Goal: Answer question/provide support: Share knowledge or assist other users

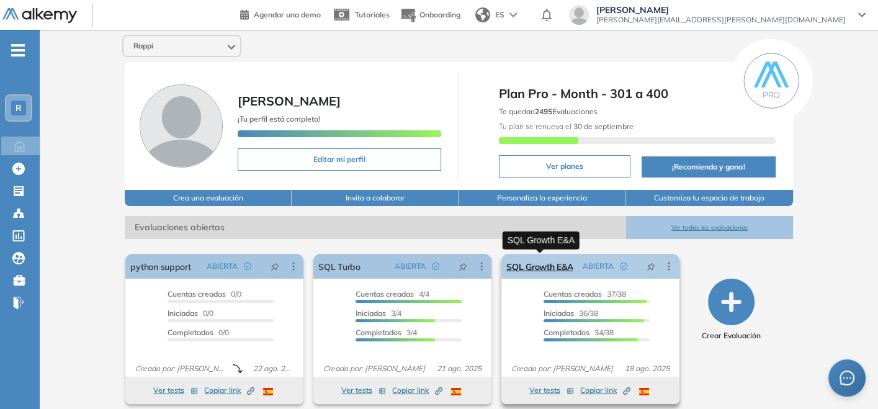
click at [543, 263] on link "SQL Growth E&A" at bounding box center [540, 266] width 66 height 25
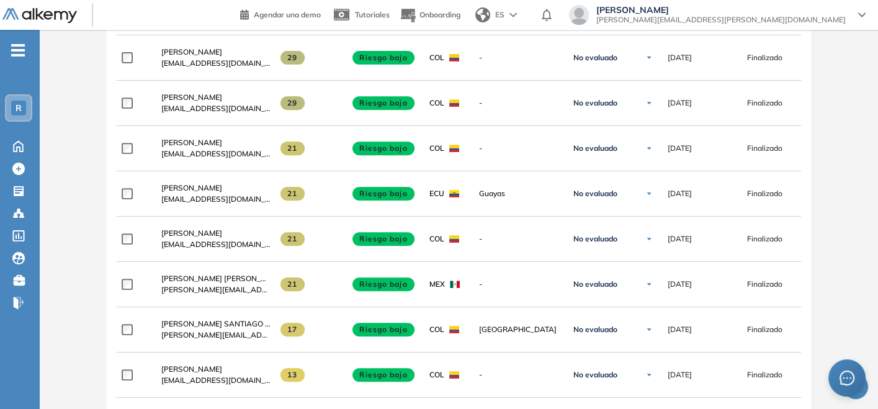
scroll to position [528, 0]
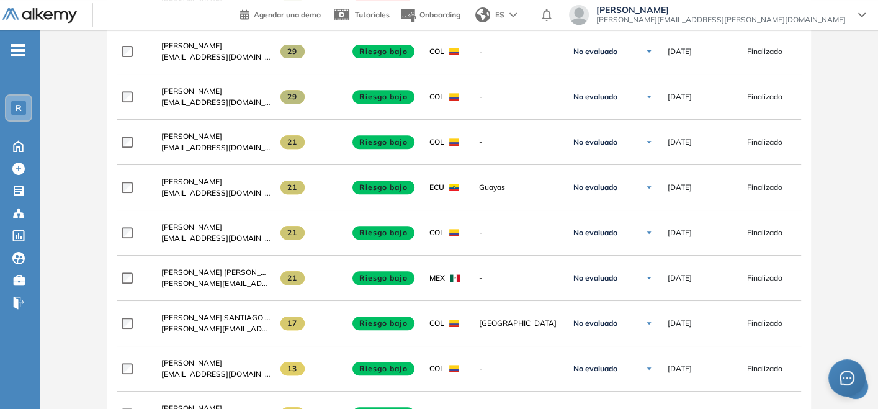
click at [833, 141] on div "Evaluación : SQL Growth E&A Abierta Ver evaluación Cerrar evaluación Dashboard …" at bounding box center [459, 194] width 829 height 1335
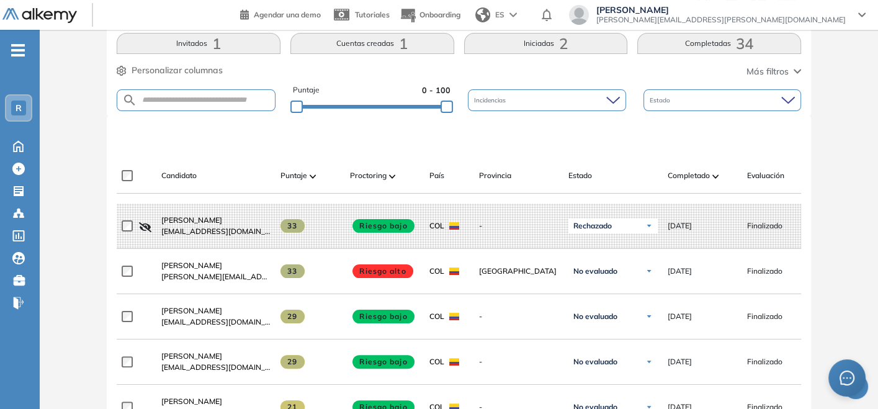
scroll to position [261, 0]
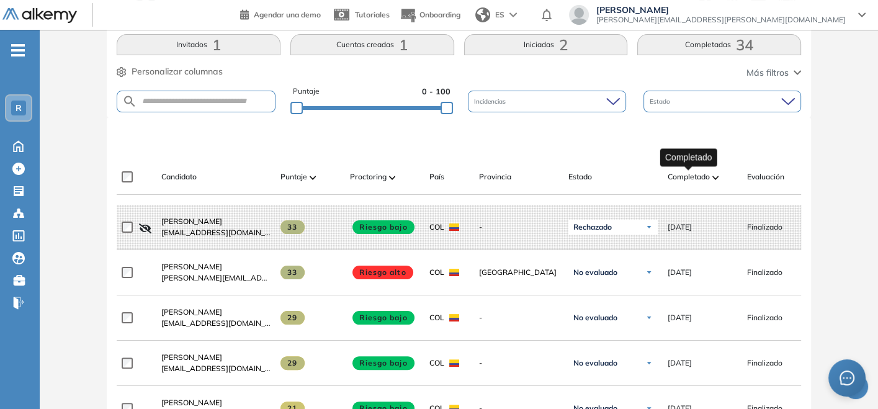
click at [705, 176] on span "Completado" at bounding box center [689, 176] width 42 height 11
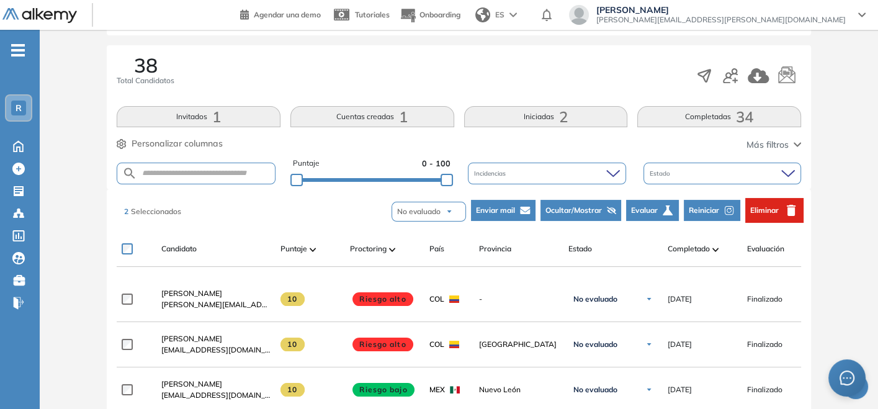
scroll to position [197, 0]
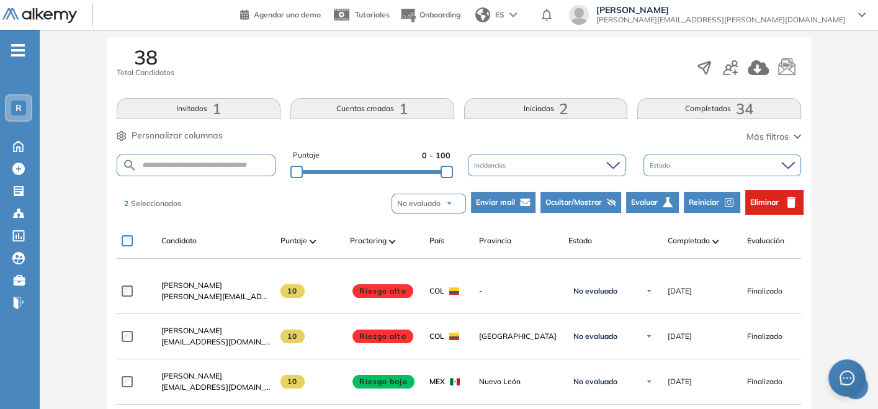
click at [510, 197] on span "Enviar mail" at bounding box center [495, 202] width 39 height 11
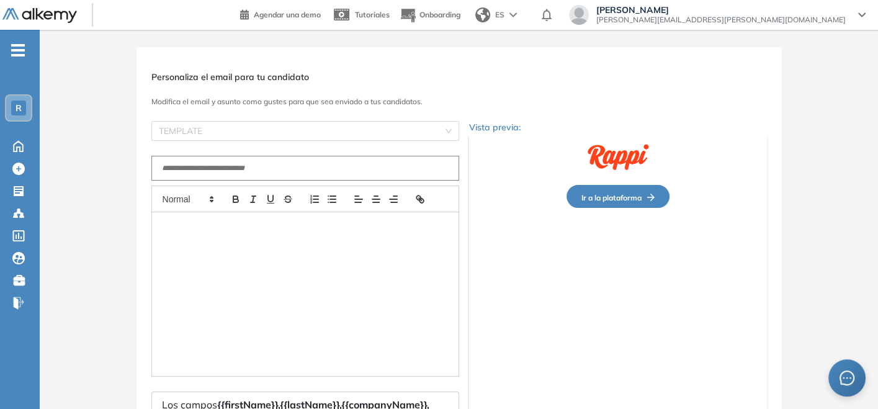
scroll to position [0, 0]
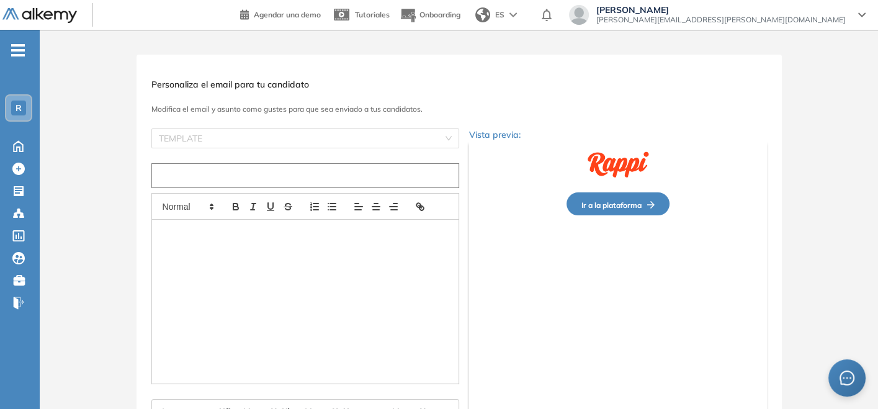
click at [356, 167] on input "text" at bounding box center [305, 175] width 308 height 25
click at [358, 142] on input "search" at bounding box center [301, 138] width 284 height 19
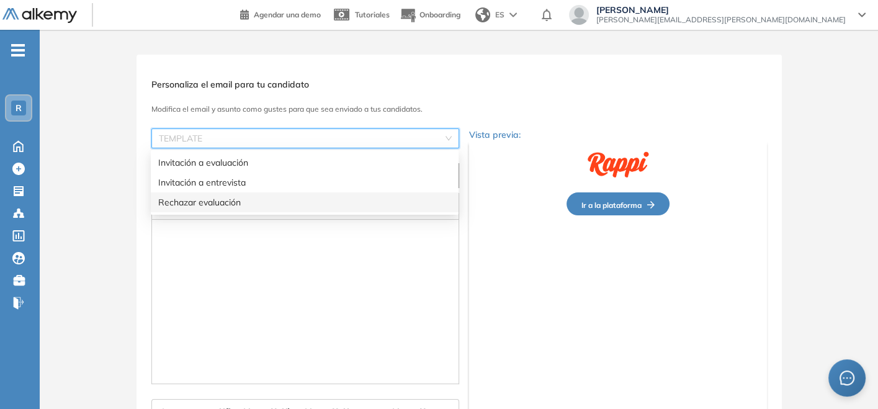
click at [320, 206] on div "Rechazar evaluación" at bounding box center [304, 203] width 293 height 14
type input "**********"
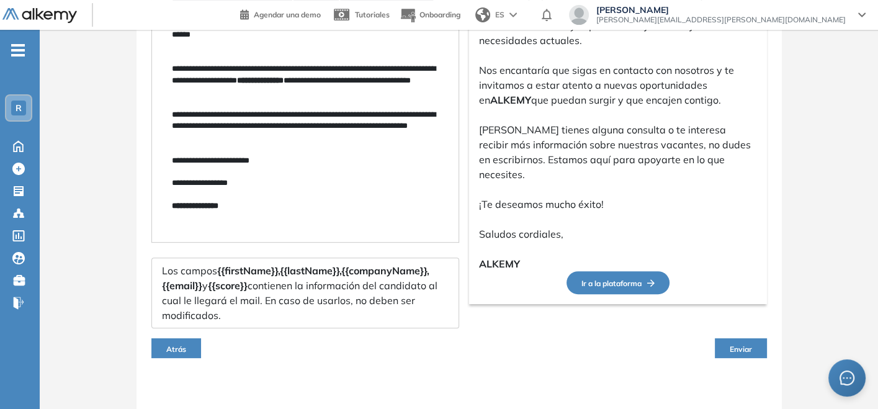
scroll to position [369, 0]
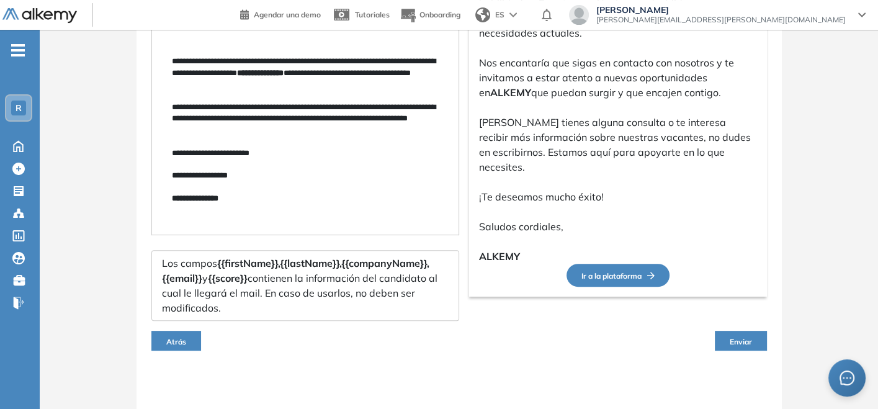
click at [725, 334] on button "Enviar" at bounding box center [741, 341] width 52 height 20
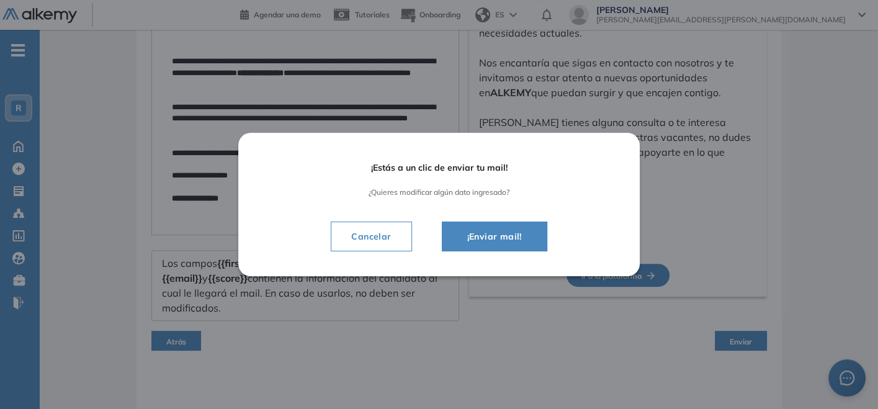
click at [515, 243] on span "¡Enviar mail!" at bounding box center [494, 236] width 74 height 15
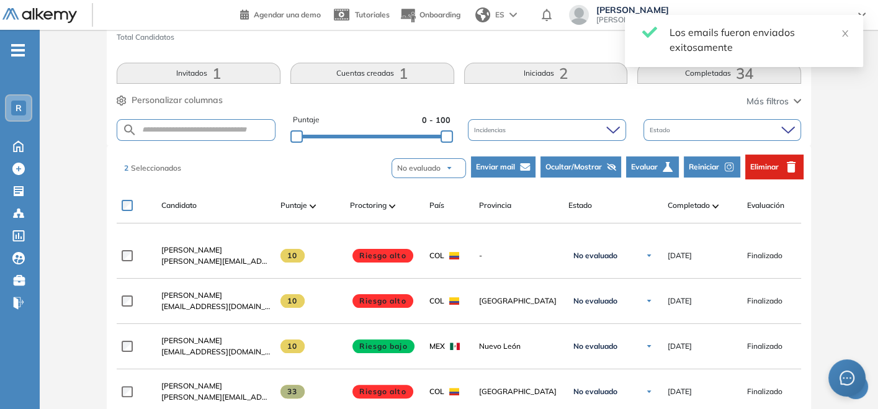
scroll to position [219, 0]
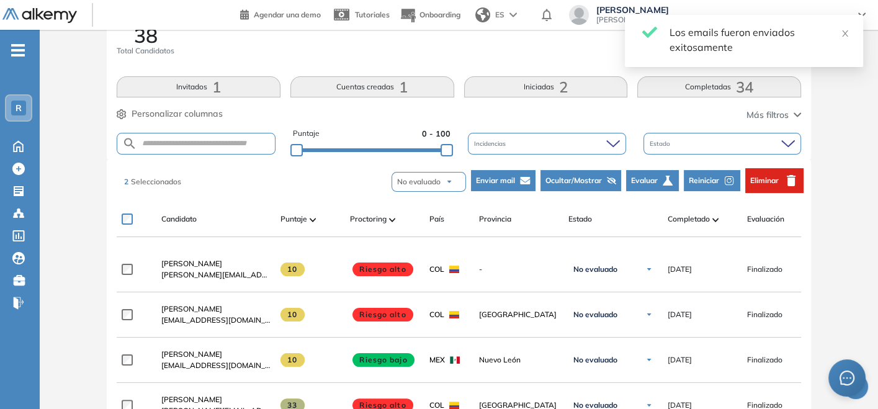
click at [594, 176] on span "Ocultar/Mostrar" at bounding box center [574, 180] width 56 height 11
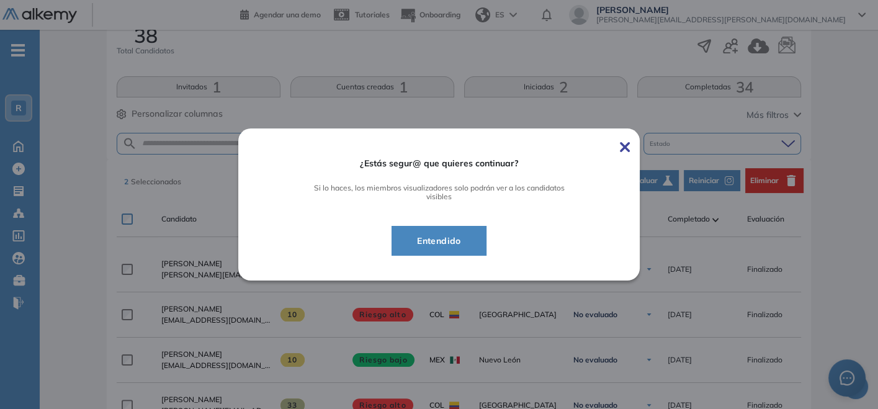
click at [452, 233] on span "Entendido" at bounding box center [439, 240] width 64 height 15
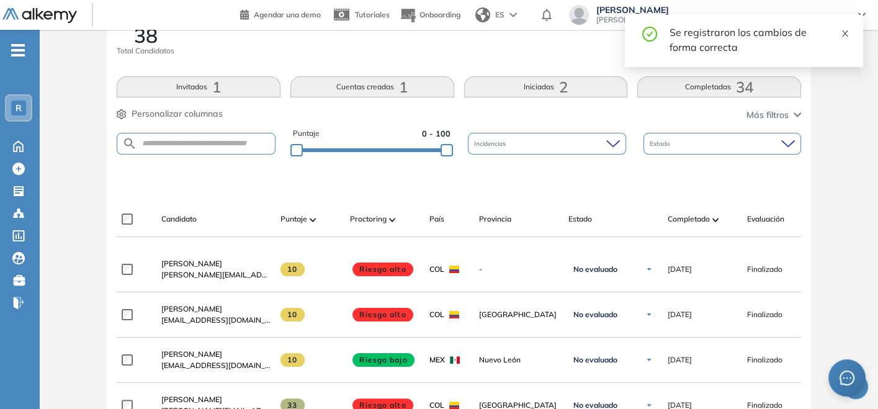
click at [844, 34] on icon "close" at bounding box center [845, 33] width 9 height 9
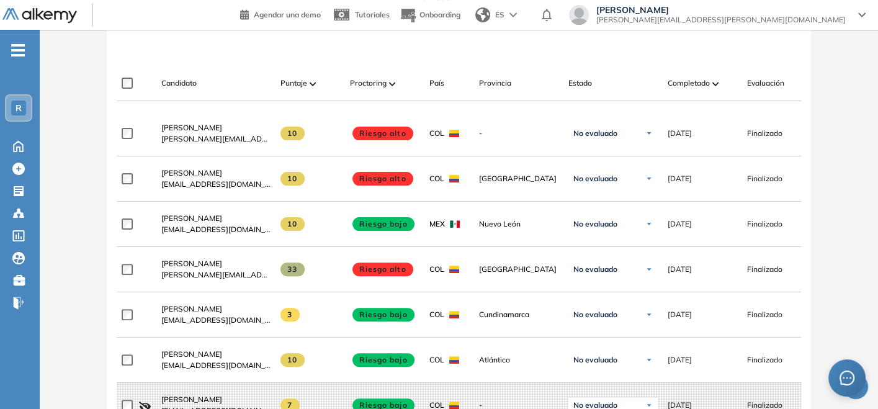
scroll to position [365, 0]
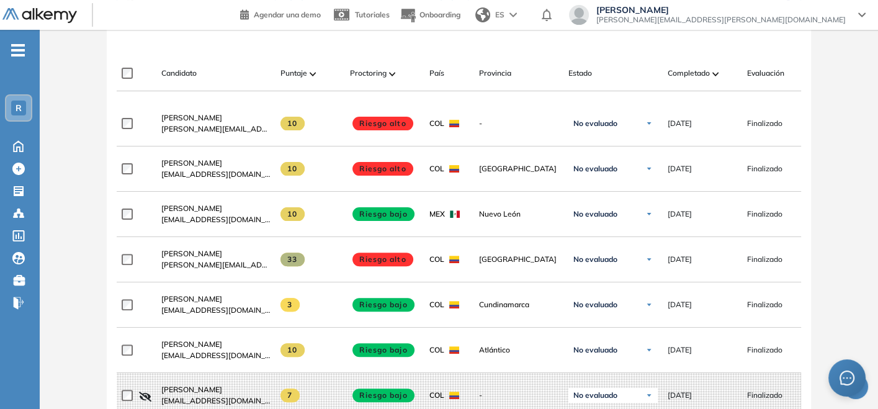
click at [844, 172] on div "Evaluación : SQL Growth E&A Abierta Ver evaluación Cerrar evaluación Dashboard …" at bounding box center [459, 357] width 829 height 1335
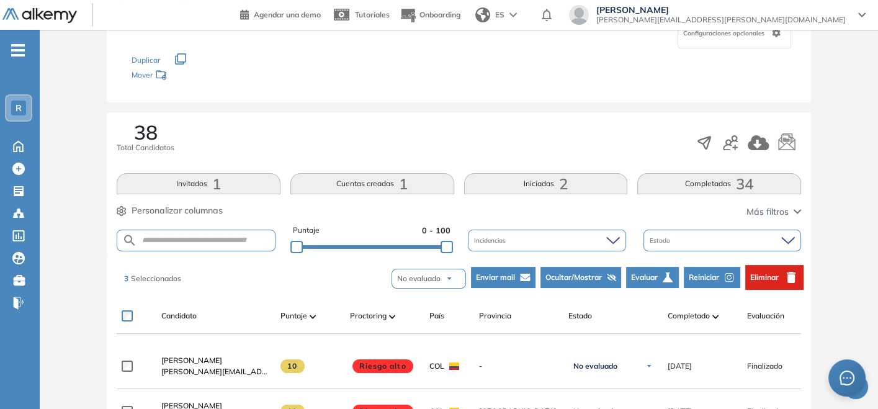
scroll to position [200, 0]
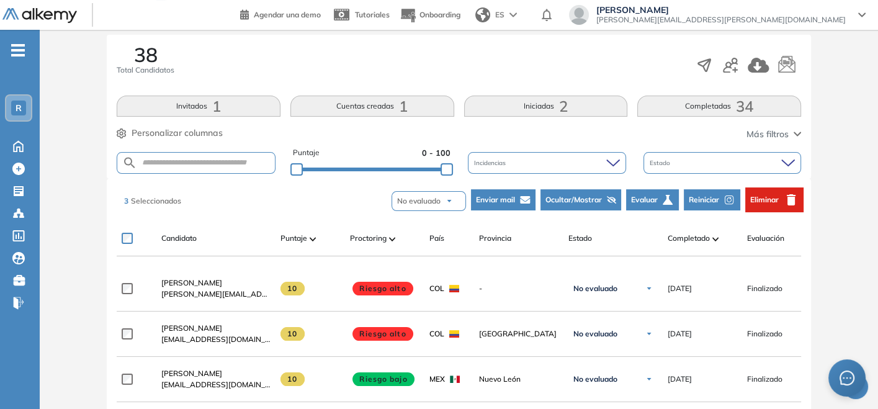
click at [487, 197] on span "Enviar mail" at bounding box center [495, 199] width 39 height 11
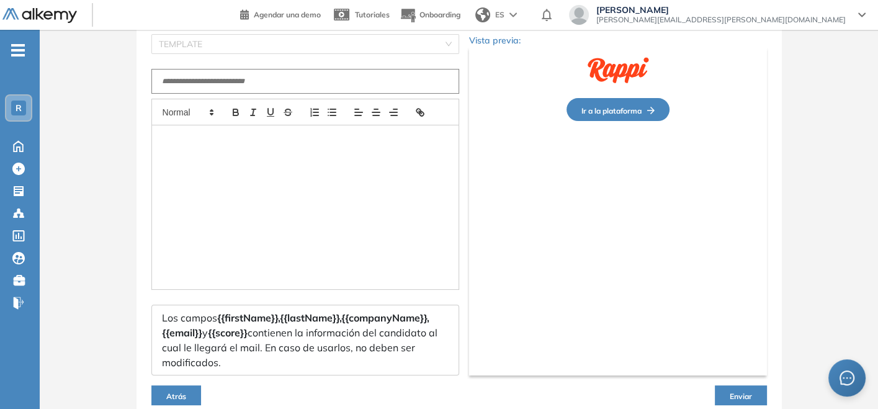
scroll to position [71, 0]
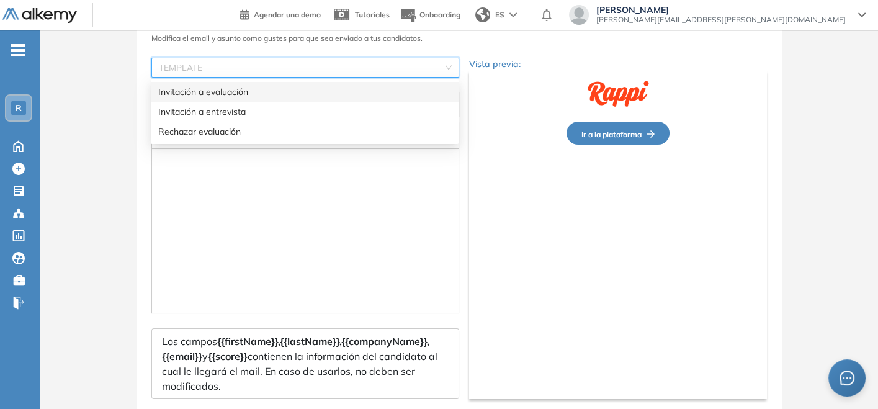
click at [435, 60] on input "search" at bounding box center [301, 67] width 284 height 19
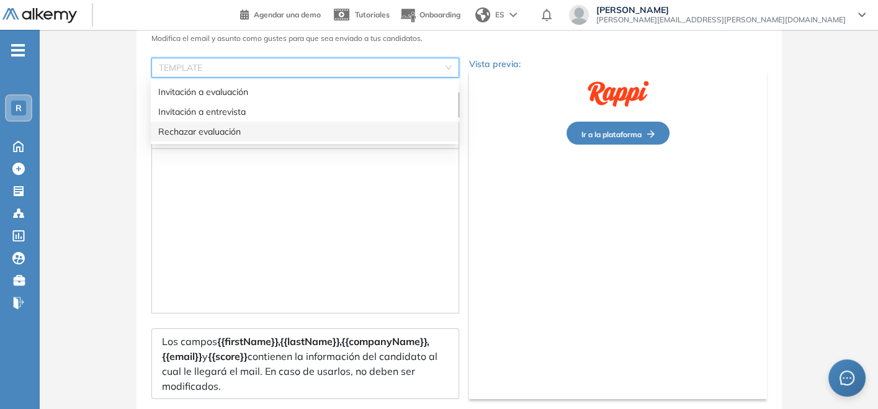
click at [335, 130] on div "Rechazar evaluación" at bounding box center [304, 132] width 293 height 14
type input "**********"
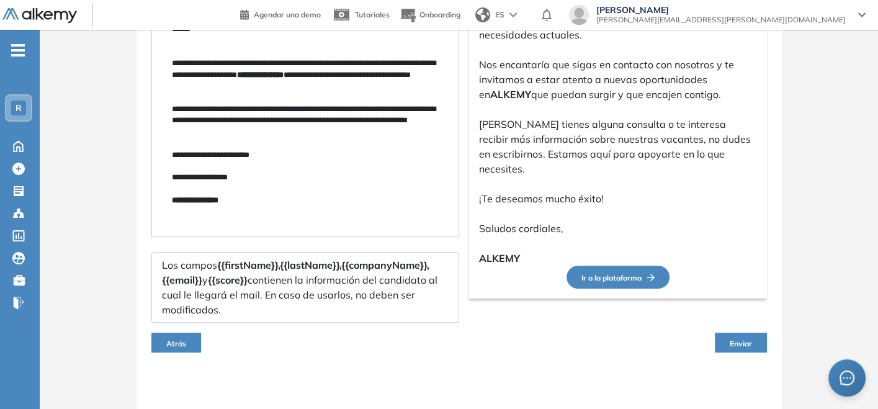
scroll to position [369, 0]
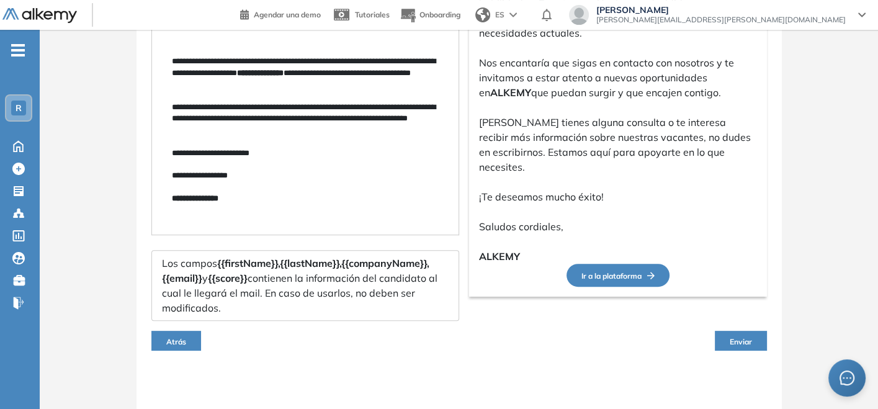
click at [742, 338] on span "Enviar" at bounding box center [741, 341] width 22 height 9
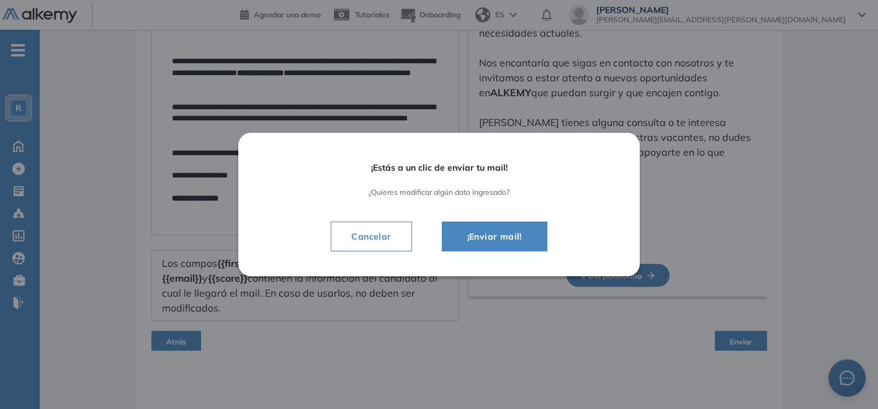
click at [520, 245] on button "¡Enviar mail!" at bounding box center [495, 237] width 106 height 30
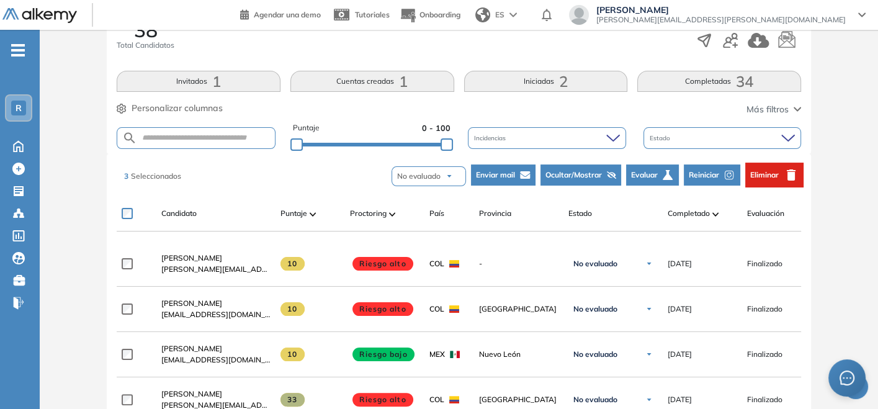
scroll to position [228, 0]
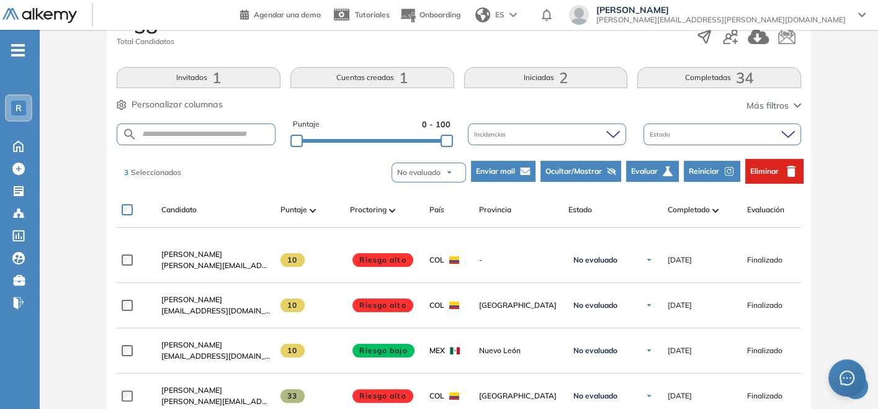
click at [573, 176] on button "Ocultar/Mostrar" at bounding box center [581, 171] width 81 height 21
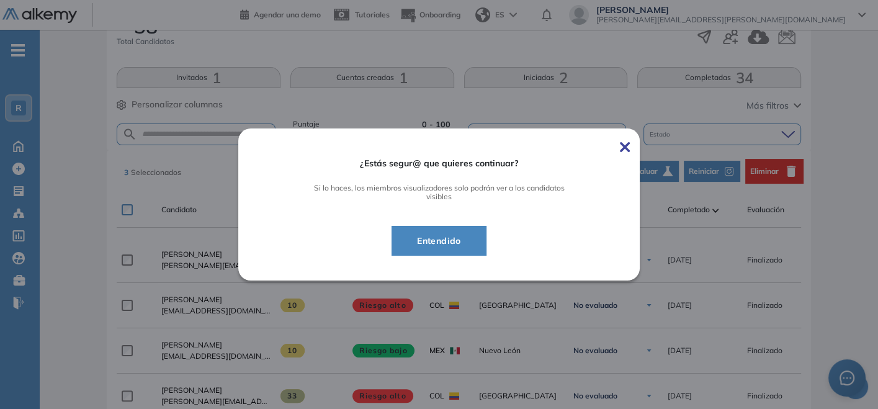
click at [419, 239] on span "Entendido" at bounding box center [439, 240] width 64 height 15
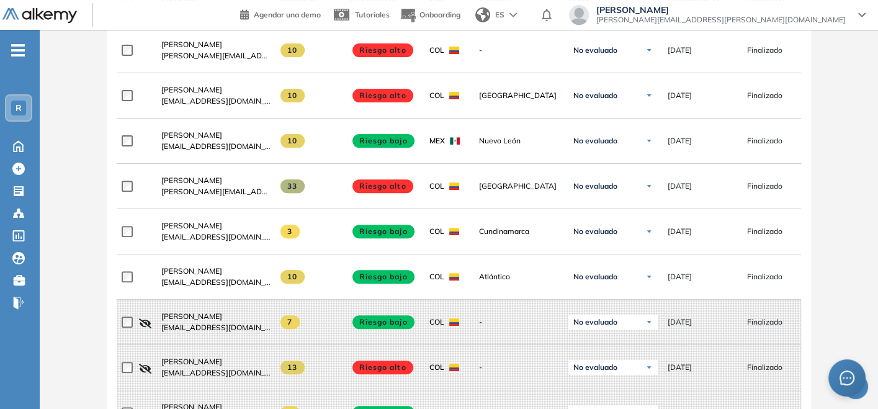
scroll to position [410, 0]
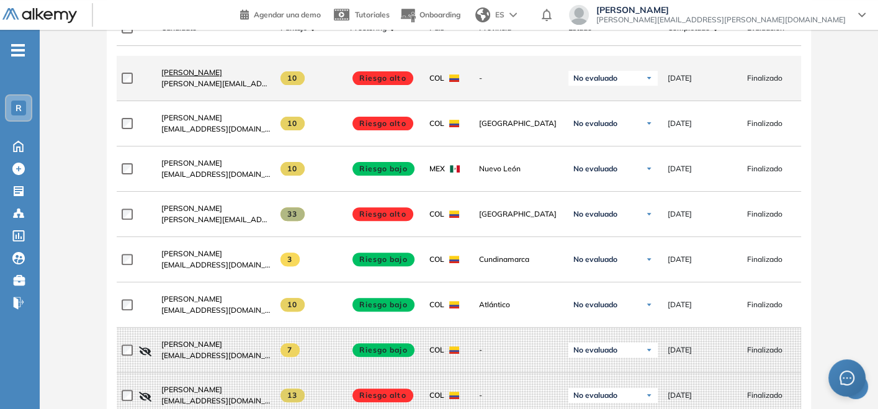
click at [173, 77] on span "[PERSON_NAME]" at bounding box center [191, 72] width 61 height 9
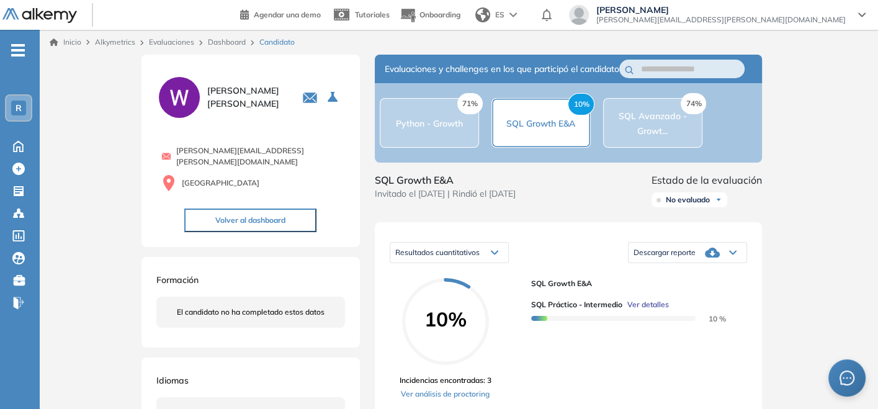
click at [211, 42] on link "Dashboard" at bounding box center [227, 41] width 38 height 9
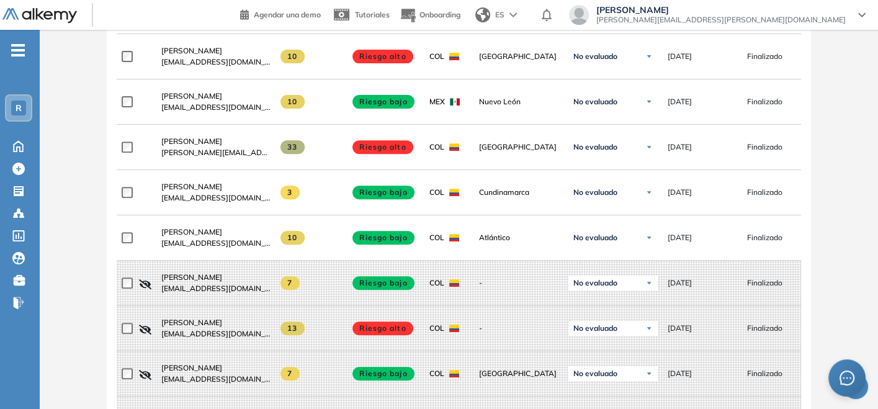
scroll to position [474, 0]
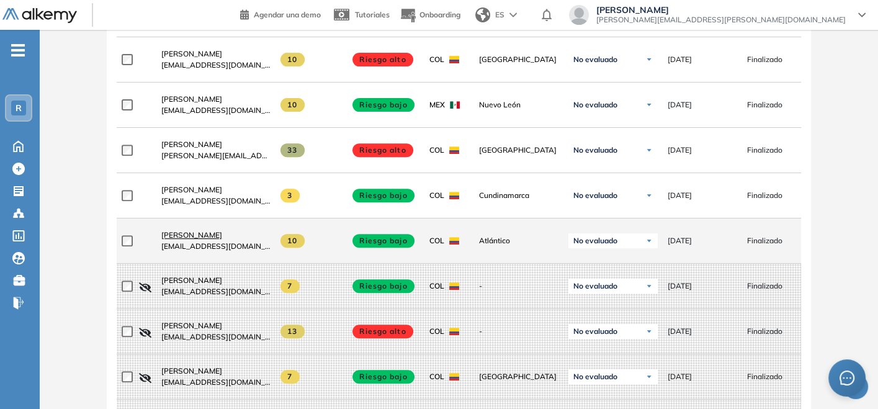
click at [222, 237] on span "[PERSON_NAME]" at bounding box center [191, 234] width 61 height 9
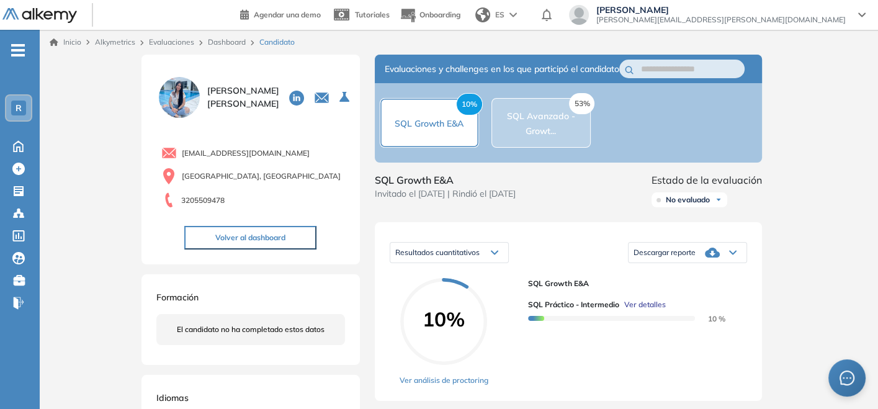
click at [225, 37] on link "Dashboard" at bounding box center [227, 41] width 38 height 9
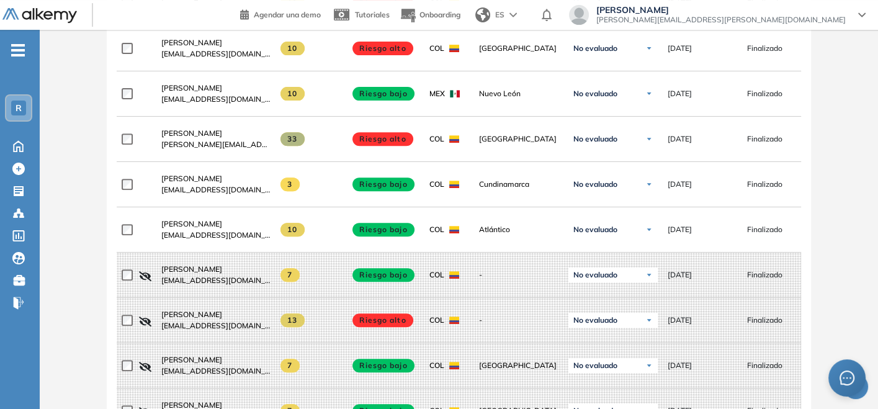
scroll to position [479, 0]
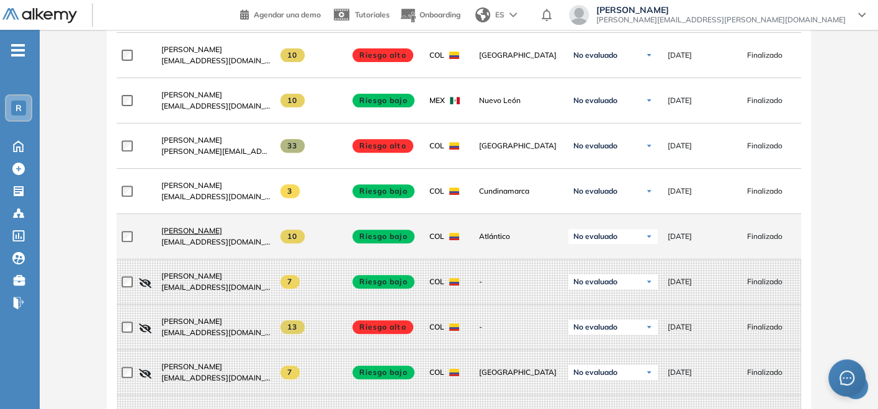
click at [214, 235] on span "[PERSON_NAME]" at bounding box center [191, 230] width 61 height 9
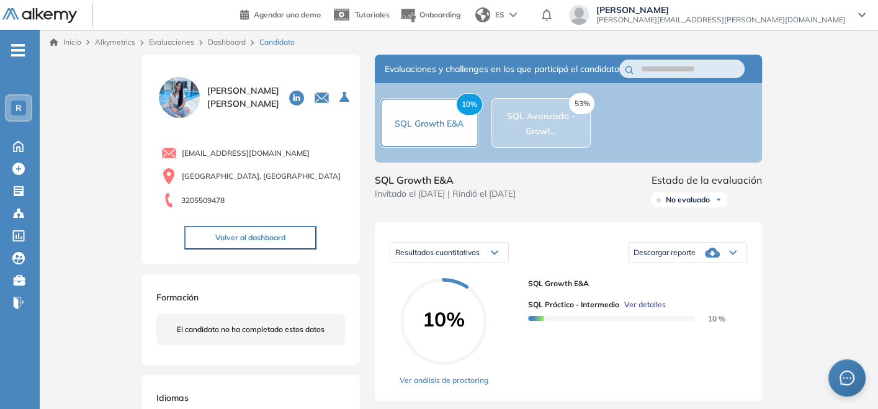
click at [739, 141] on div "10% SQL Growth E&A 53% SQL Avanzado - Growt..." at bounding box center [568, 122] width 387 height 79
click at [216, 47] on div "Dashboard" at bounding box center [229, 42] width 52 height 11
click at [230, 43] on link "Dashboard" at bounding box center [227, 41] width 38 height 9
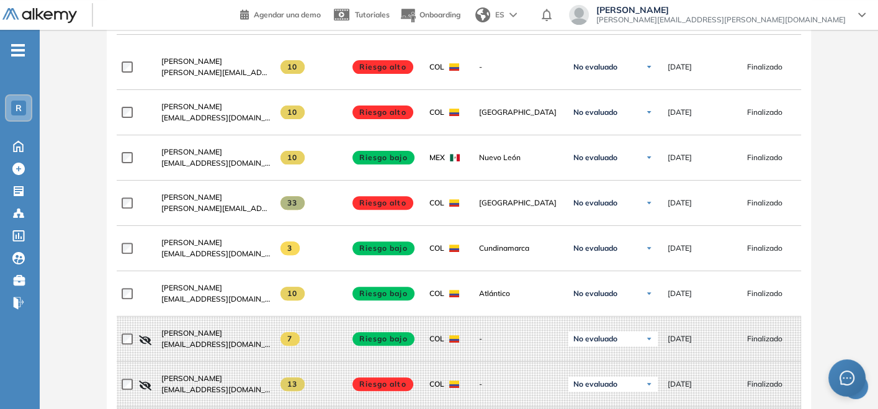
scroll to position [423, 0]
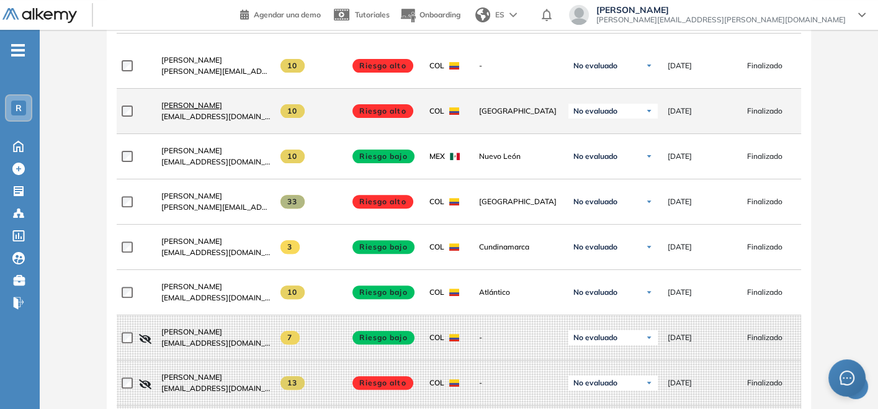
click at [222, 107] on span "[PERSON_NAME]" at bounding box center [191, 105] width 61 height 9
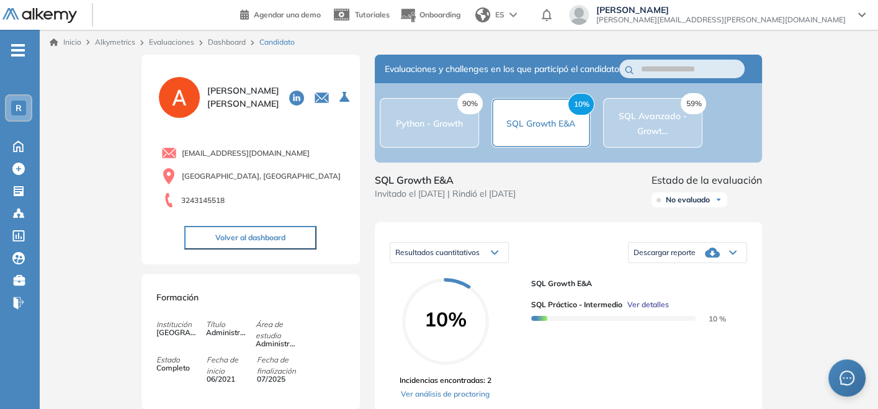
click at [242, 43] on link "Dashboard" at bounding box center [227, 41] width 38 height 9
